Goal: Task Accomplishment & Management: Use online tool/utility

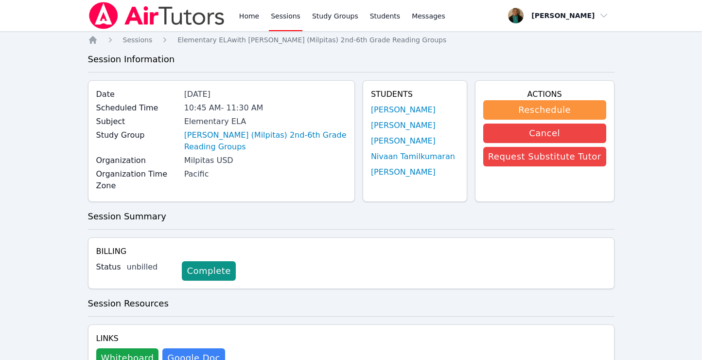
click at [282, 16] on link "Sessions" at bounding box center [286, 15] width 34 height 31
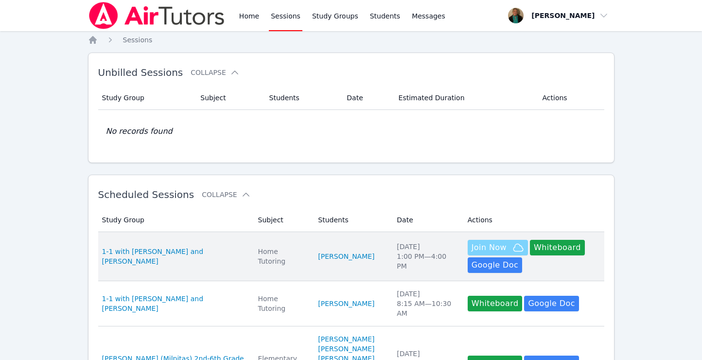
click at [471, 247] on span "Join Now" at bounding box center [488, 248] width 35 height 12
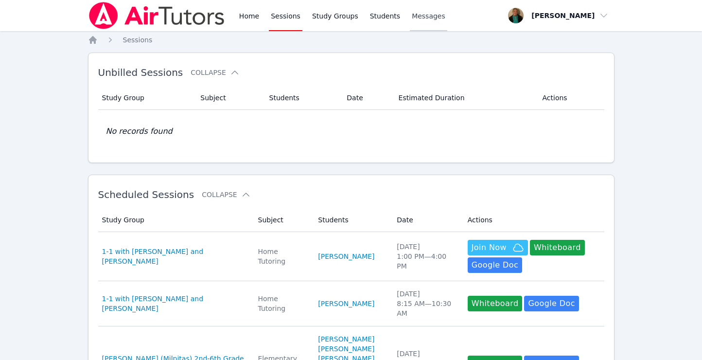
click at [419, 22] on link "Messages" at bounding box center [428, 15] width 37 height 31
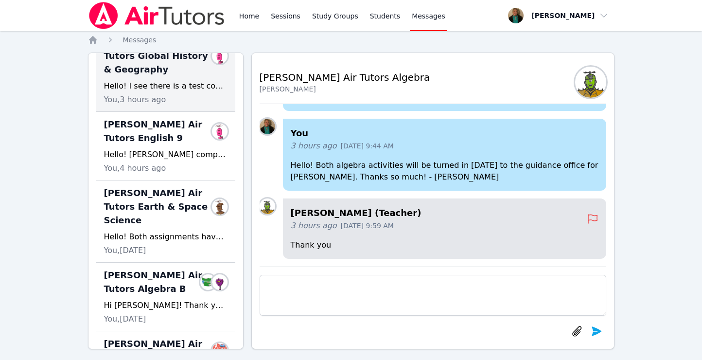
scroll to position [177, 0]
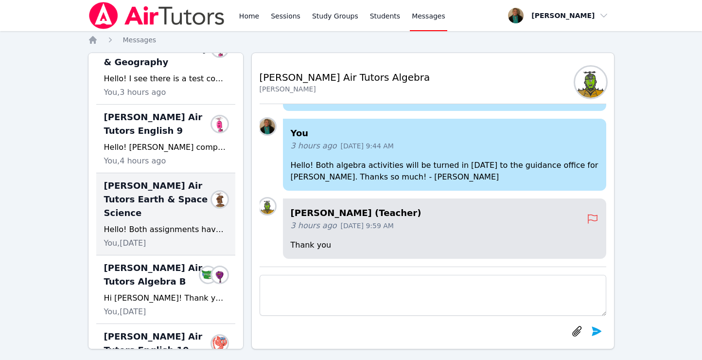
click at [170, 198] on span "Blake Hafner Air Tutors Earth & Space Science" at bounding box center [160, 199] width 112 height 41
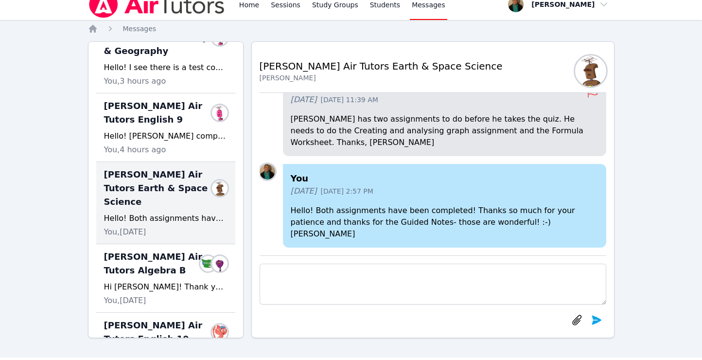
scroll to position [16, 0]
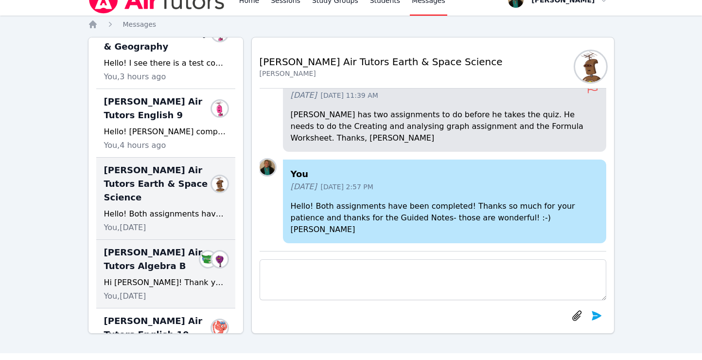
click at [167, 258] on span "Blake Hafner Air Tutors Algebra B" at bounding box center [154, 258] width 100 height 27
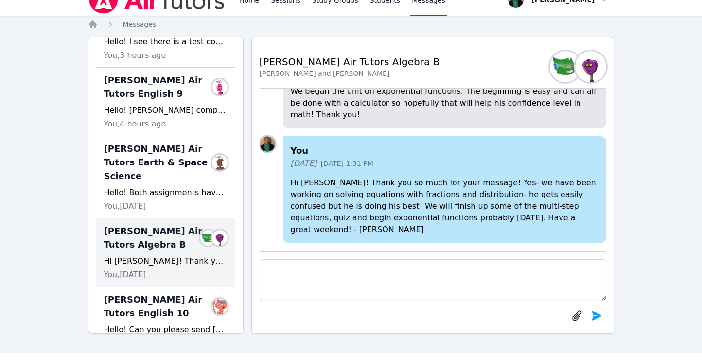
scroll to position [207, 0]
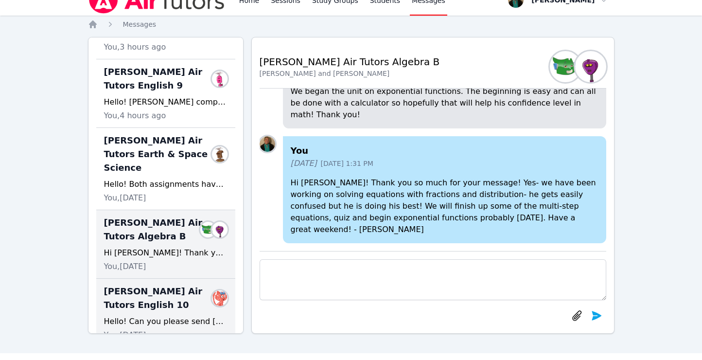
click at [155, 284] on span "Blake Hafner Air Tutors English 10" at bounding box center [160, 297] width 112 height 27
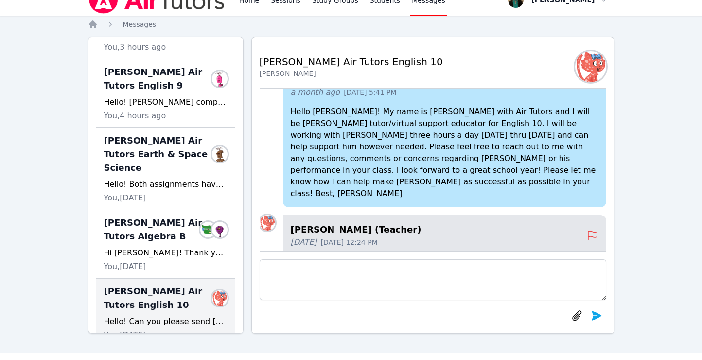
scroll to position [0, 0]
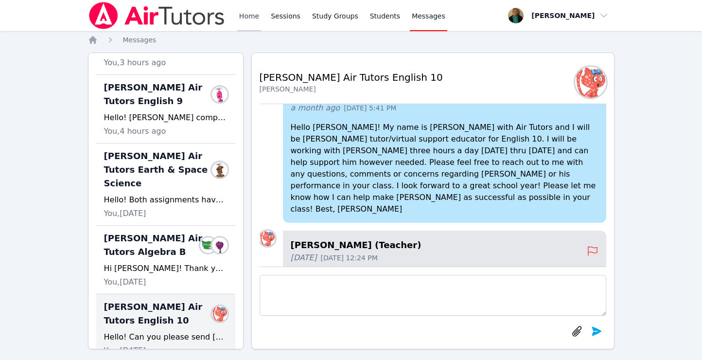
click at [248, 23] on link "Home" at bounding box center [249, 15] width 24 height 31
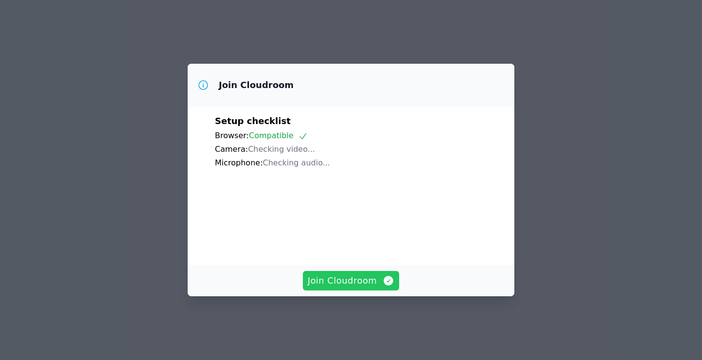
click at [333, 278] on span "Join Cloudroom" at bounding box center [351, 281] width 87 height 14
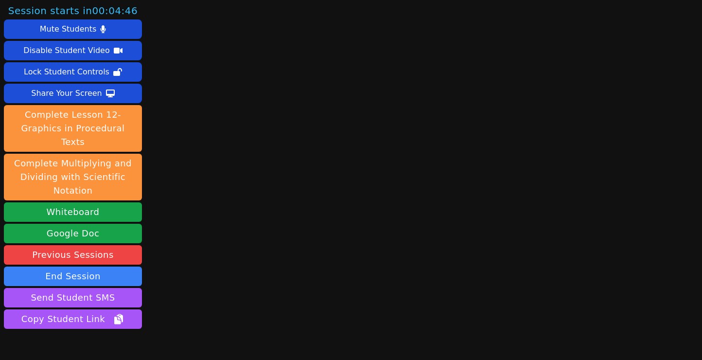
scroll to position [39, 0]
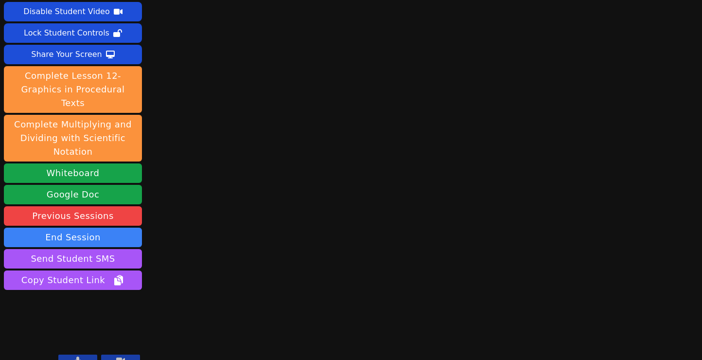
click at [79, 356] on icon at bounding box center [77, 360] width 5 height 8
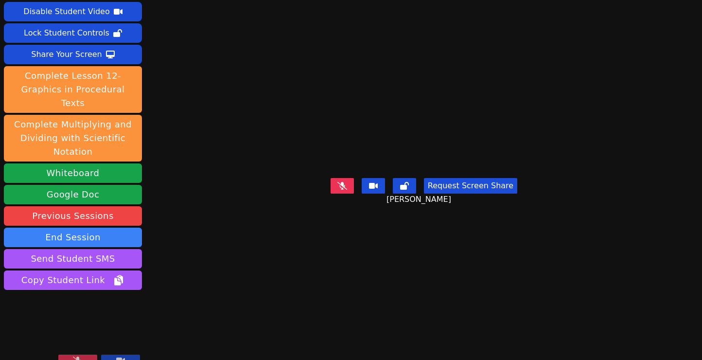
click at [76, 354] on button at bounding box center [77, 360] width 39 height 12
click at [84, 354] on button at bounding box center [77, 360] width 39 height 12
click at [73, 356] on icon at bounding box center [78, 360] width 10 height 8
click at [465, 193] on button "Request Screen Share" at bounding box center [470, 186] width 93 height 16
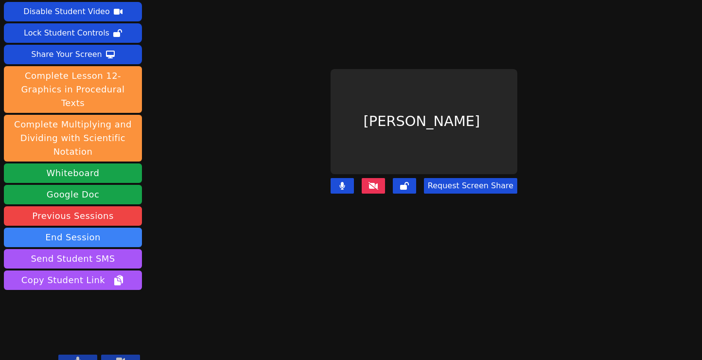
click at [480, 190] on button "Request Screen Share" at bounding box center [470, 186] width 93 height 16
click at [480, 187] on button "Request Screen Share" at bounding box center [470, 186] width 93 height 16
click at [480, 185] on button "Request Screen Share" at bounding box center [470, 186] width 93 height 16
click at [473, 182] on button "Request Screen Share" at bounding box center [470, 186] width 93 height 16
click at [496, 186] on button "Request Screen Share" at bounding box center [470, 186] width 93 height 16
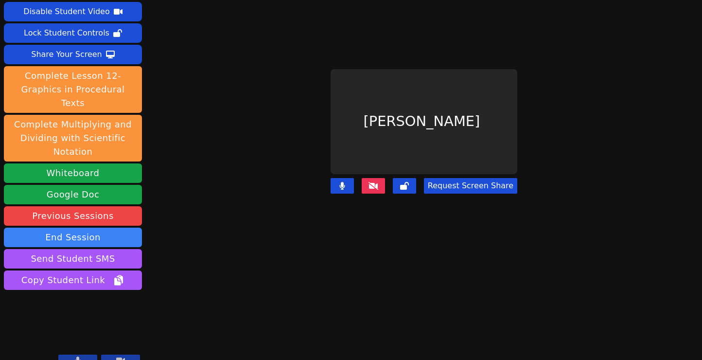
click at [481, 184] on button "Request Screen Share" at bounding box center [470, 186] width 93 height 16
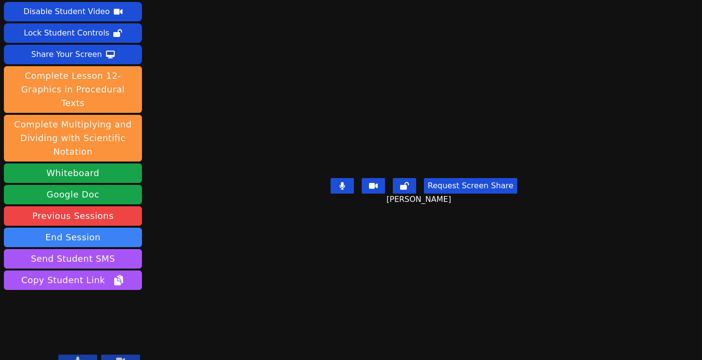
click at [351, 132] on video at bounding box center [424, 121] width 146 height 105
click at [467, 212] on div "Request Screen Share [PERSON_NAME]" at bounding box center [423, 193] width 187 height 39
click at [469, 193] on button "Request Screen Share" at bounding box center [470, 186] width 93 height 16
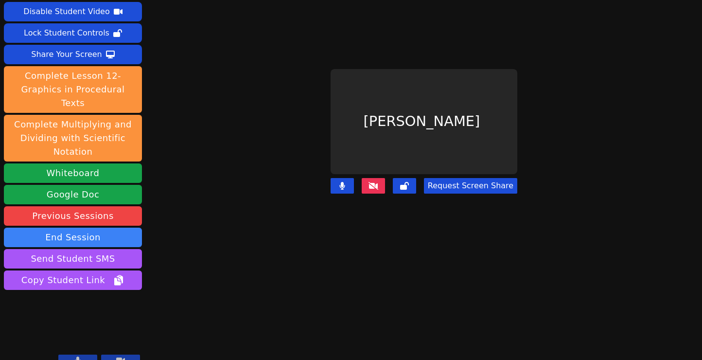
click at [450, 189] on button "Request Screen Share" at bounding box center [470, 186] width 93 height 16
click at [65, 59] on div "Share Your Screen" at bounding box center [66, 55] width 71 height 16
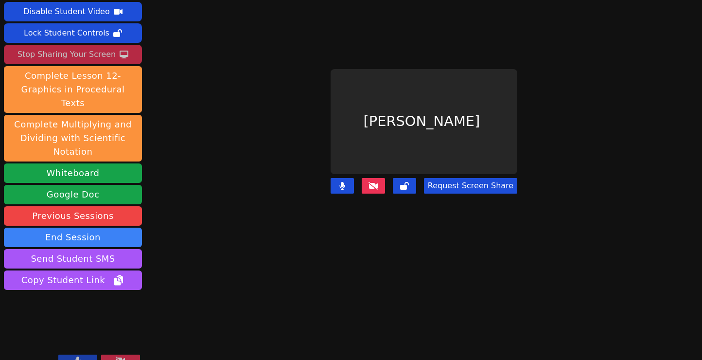
click at [469, 187] on button "Request Screen Share" at bounding box center [470, 186] width 93 height 16
click at [469, 183] on button "Request Screen Share" at bounding box center [470, 186] width 93 height 16
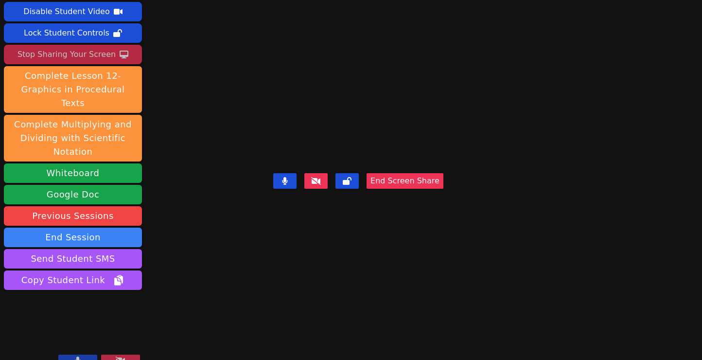
click at [72, 354] on button at bounding box center [77, 360] width 39 height 12
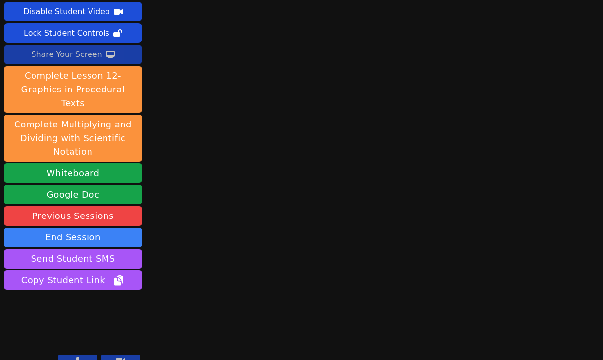
click at [78, 55] on div "Share Your Screen" at bounding box center [66, 55] width 71 height 16
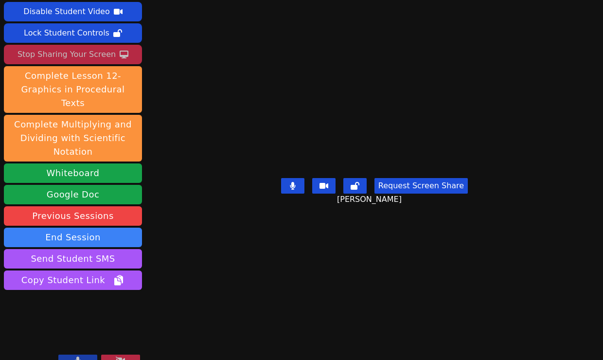
click at [116, 354] on button at bounding box center [120, 360] width 39 height 12
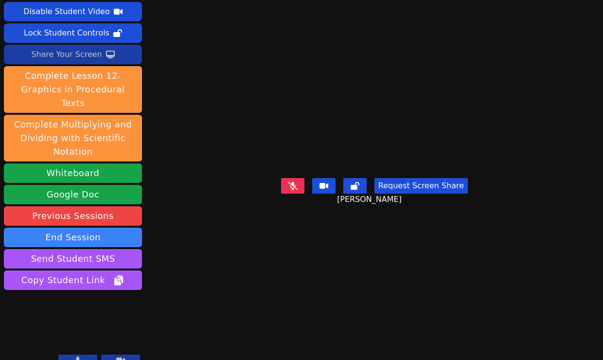
click at [81, 354] on button at bounding box center [77, 360] width 39 height 12
click at [120, 357] on icon at bounding box center [120, 360] width 9 height 6
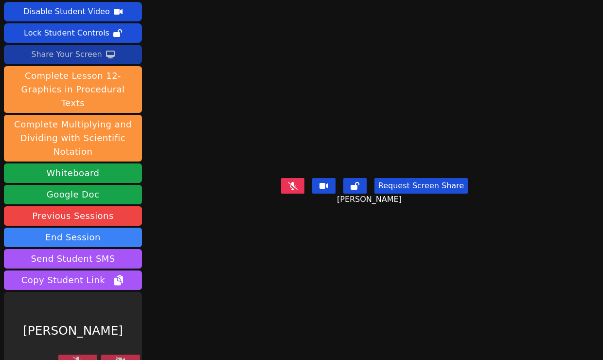
click at [111, 354] on button at bounding box center [120, 360] width 39 height 12
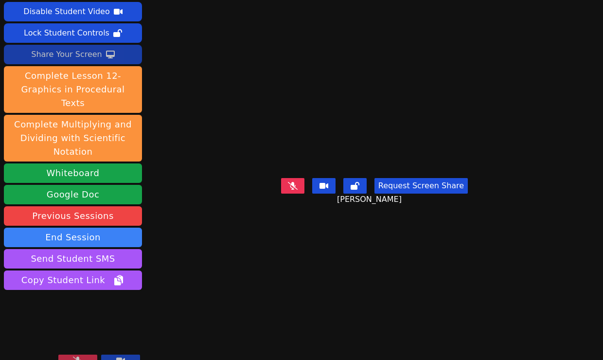
click at [78, 356] on icon at bounding box center [78, 360] width 10 height 8
click at [82, 354] on button at bounding box center [77, 360] width 39 height 12
click at [82, 356] on icon at bounding box center [78, 360] width 10 height 8
click at [51, 52] on div "Share Your Screen" at bounding box center [66, 55] width 71 height 16
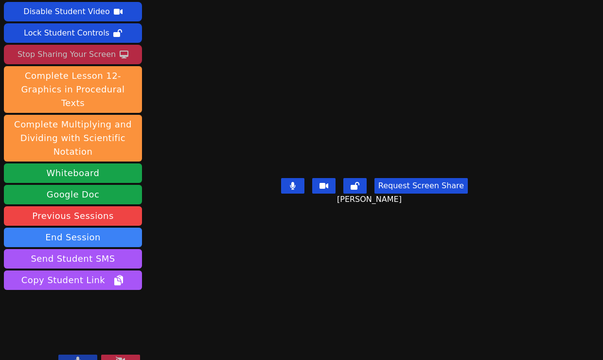
click at [88, 52] on div "Stop Sharing Your Screen" at bounding box center [66, 55] width 98 height 16
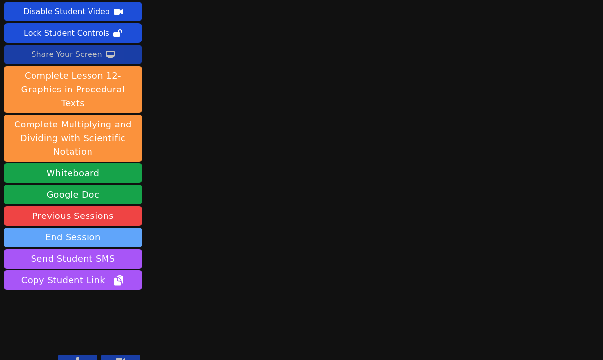
click at [63, 227] on button "End Session" at bounding box center [73, 236] width 138 height 19
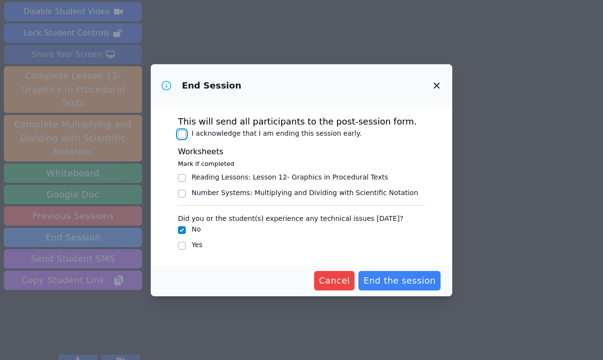
click at [182, 133] on input "I acknowledge that I am ending this session early." at bounding box center [182, 134] width 8 height 8
checkbox input "true"
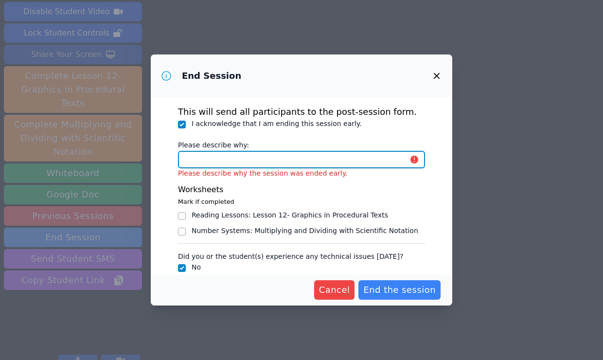
click at [203, 167] on input "Please describe why:" at bounding box center [301, 159] width 247 height 17
type input "session is over"
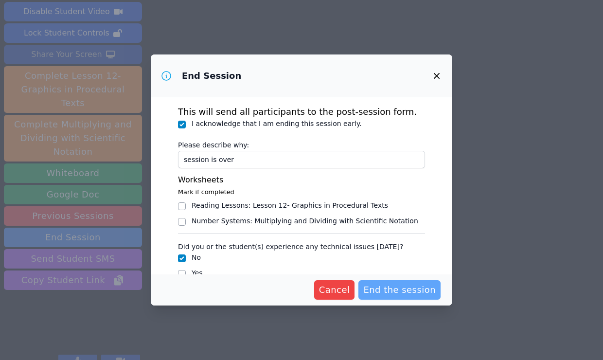
click at [414, 291] on span "End the session" at bounding box center [399, 290] width 72 height 14
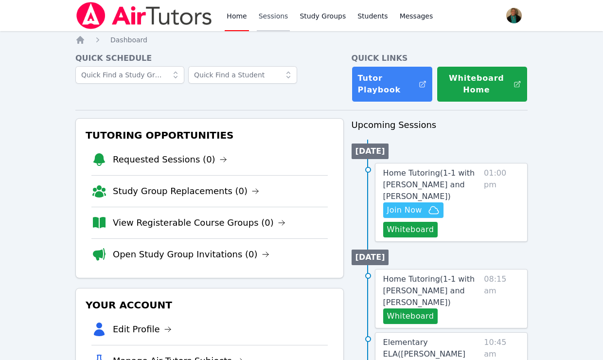
click at [274, 18] on link "Sessions" at bounding box center [274, 15] width 34 height 31
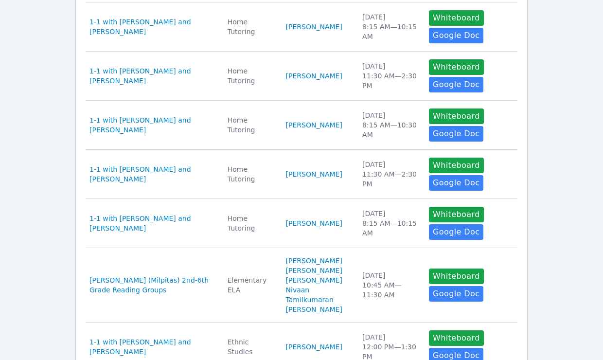
scroll to position [532, 0]
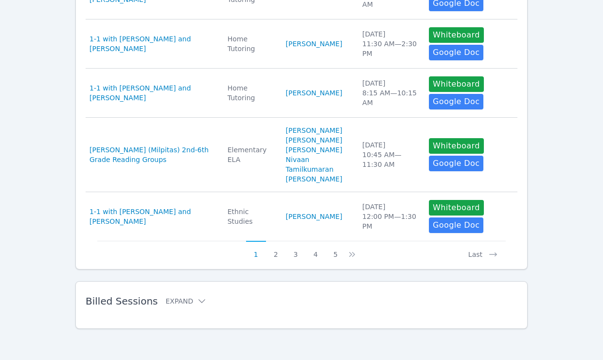
click at [129, 304] on span "Billed Sessions" at bounding box center [122, 301] width 72 height 12
click at [167, 302] on button "Expand" at bounding box center [185, 301] width 41 height 10
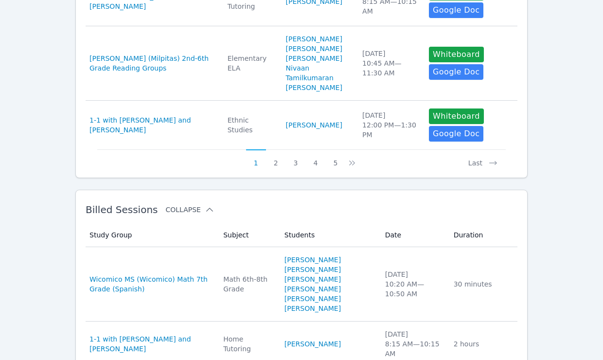
scroll to position [624, 0]
